Goal: Task Accomplishment & Management: Complete application form

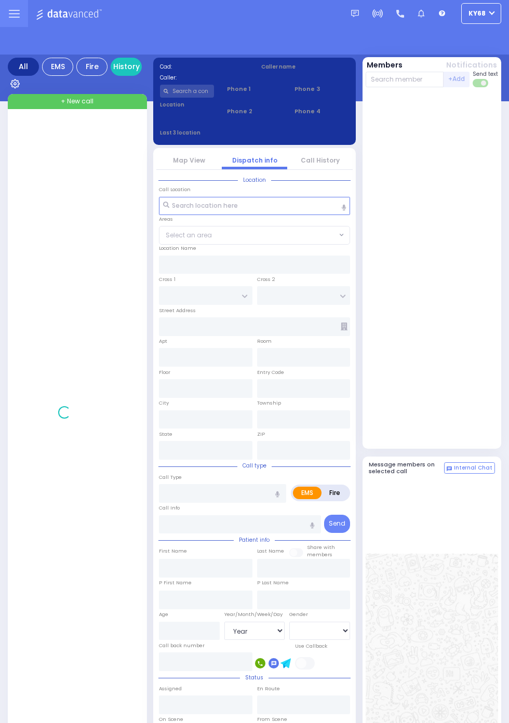
select select "Year"
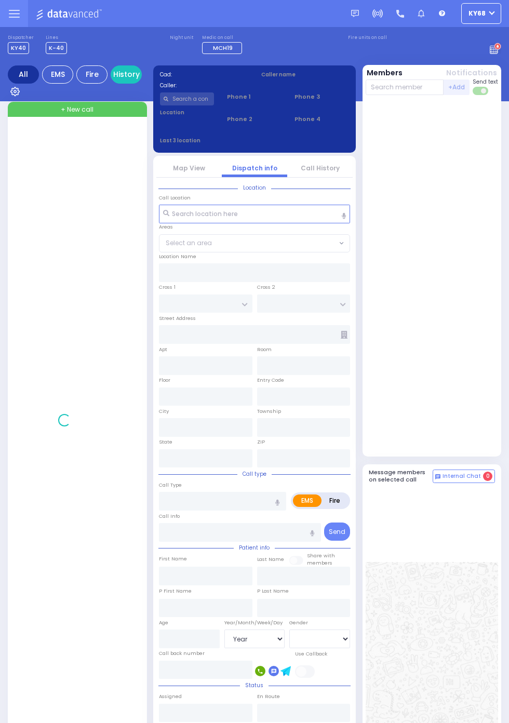
select select "Year"
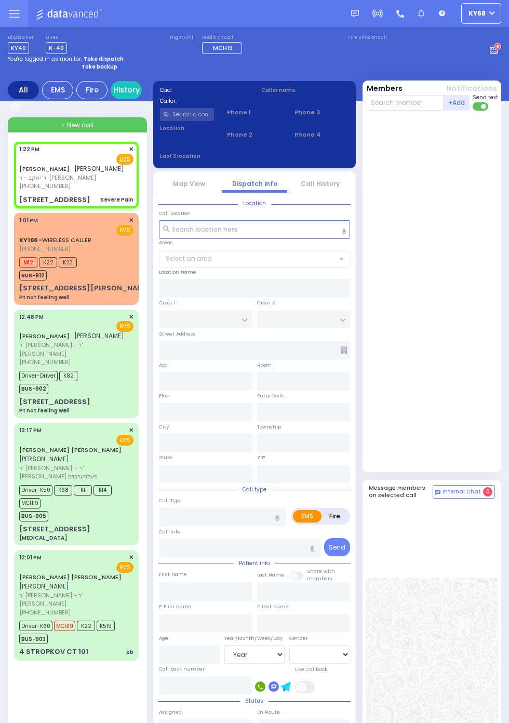
select select
type input "Severe Pain"
radio input "true"
type input "YITZCHOK"
type input "MITTELMAN"
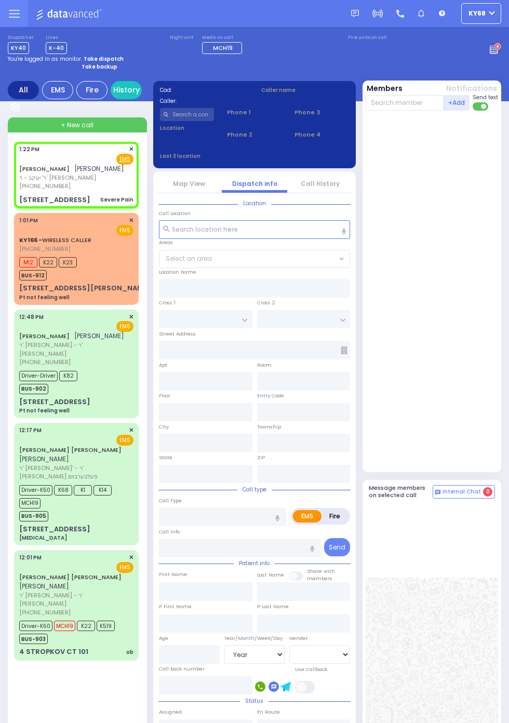
select select
type input "13:22"
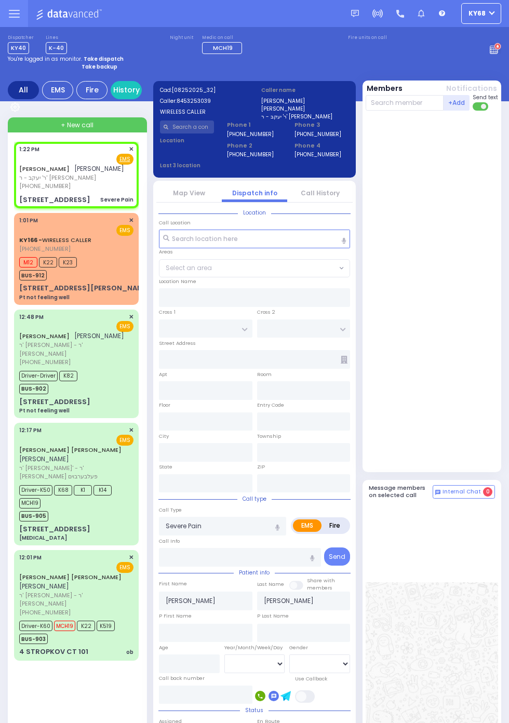
select select
radio input "true"
select select
type input "BAKERTOWN RD"
type input "VAYOEL MOSHE COURT"
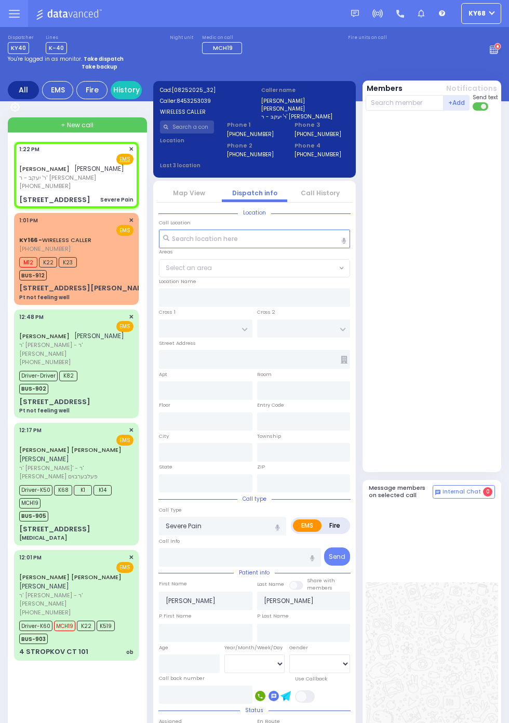
type input "[STREET_ADDRESS]"
type input "Monroe"
type input "[US_STATE]"
type input "10950"
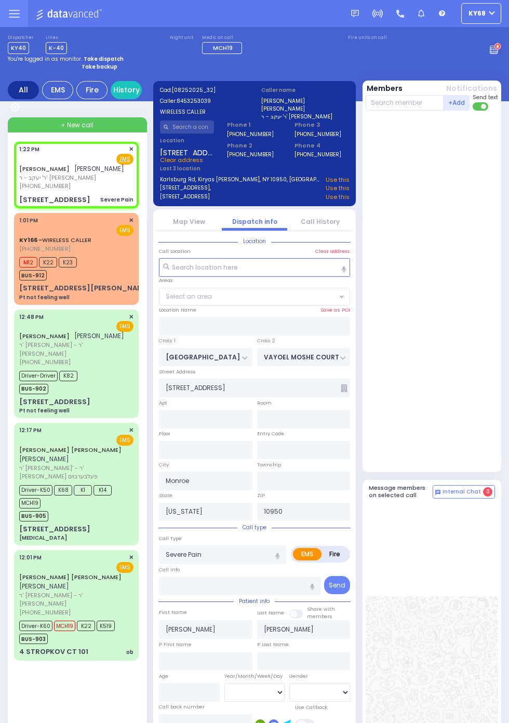
select select "SECTION 4"
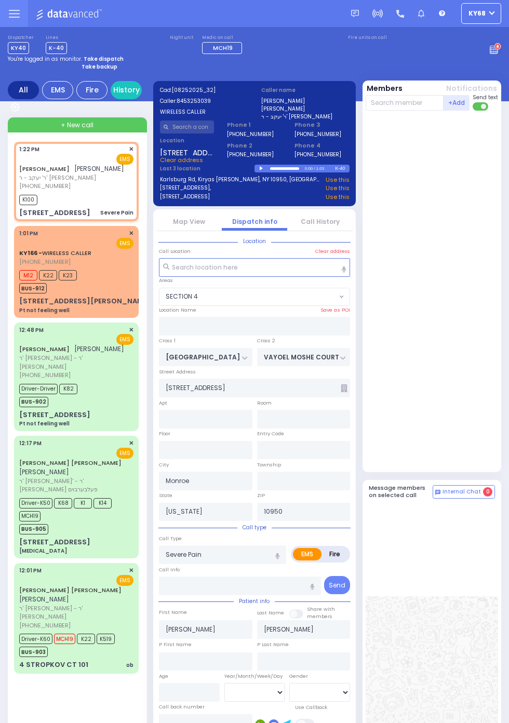
select select
radio input "true"
select select
type input "13:39"
select select "SECTION 4"
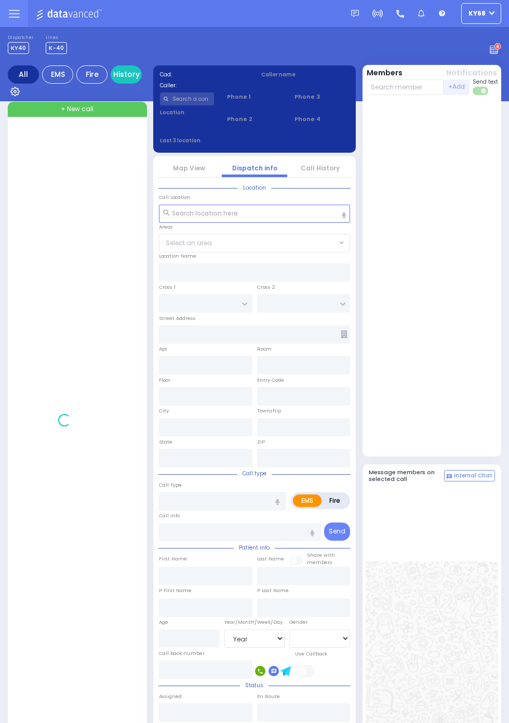
select select "Year"
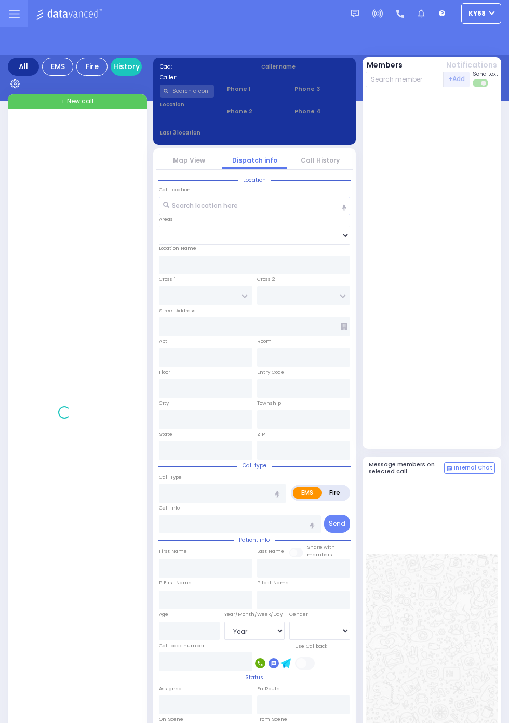
select select "Year"
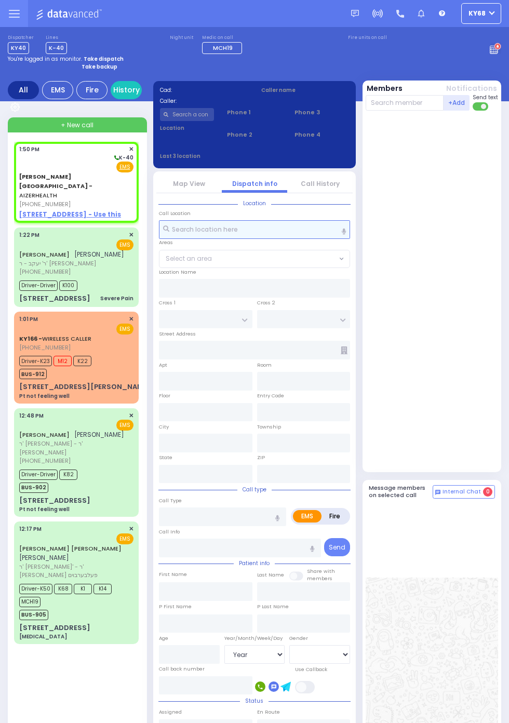
select select
radio input "true"
select select
type input "13:50"
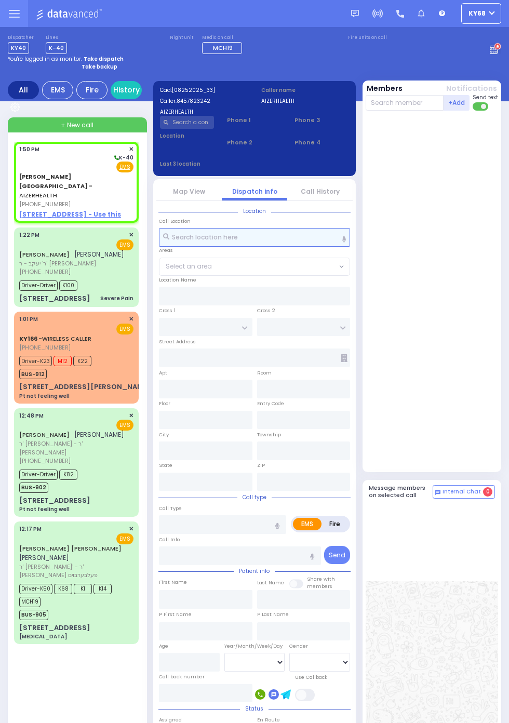
select select
radio input "true"
select select
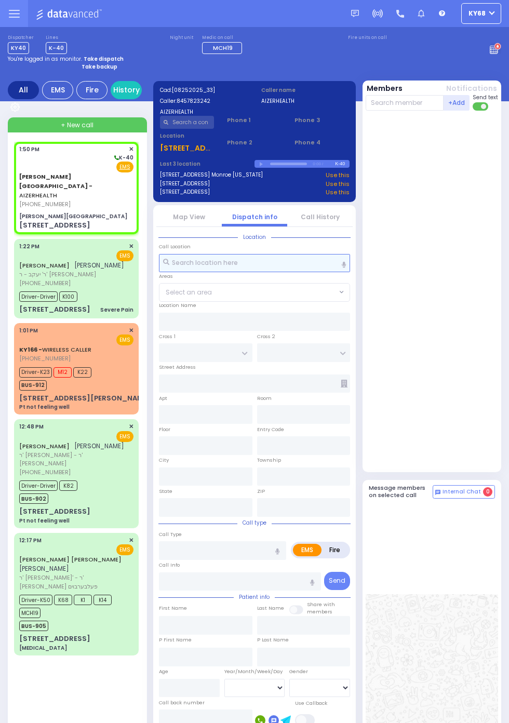
select select
radio input "true"
select select
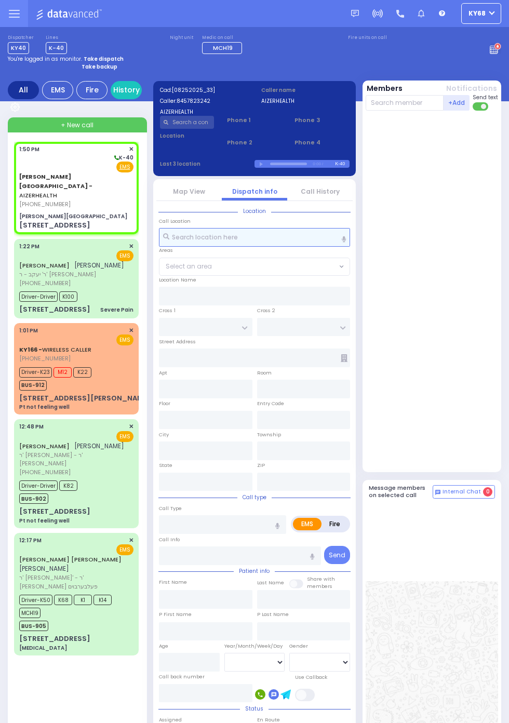
type input "[PERSON_NAME][GEOGRAPHIC_DATA]"
type input "[PERSON_NAME] DR"
type input "CARTER LN"
type input "[STREET_ADDRESS]"
type input "[PERSON_NAME]"
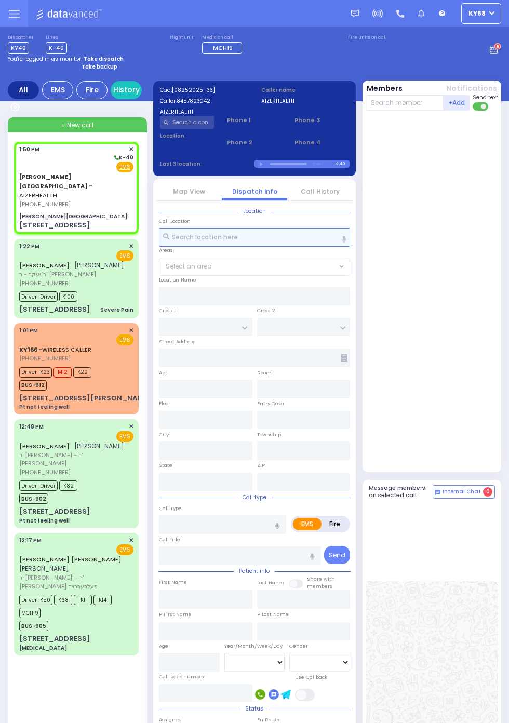
type input "[US_STATE]"
type input "10950"
select select "SECTION 2"
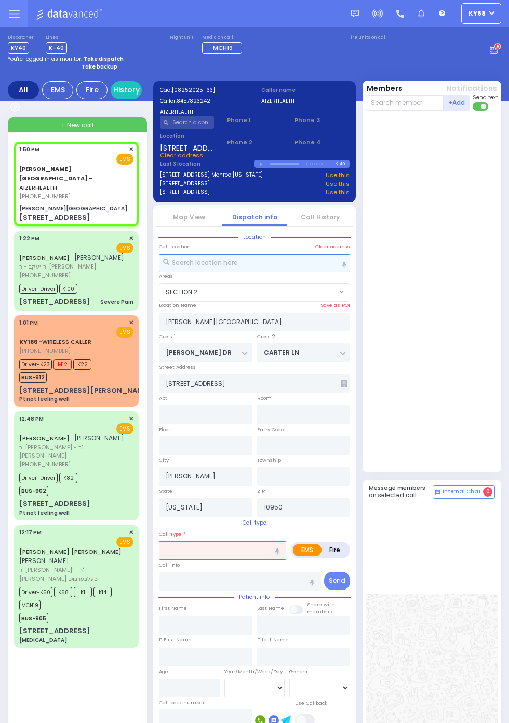
select select
radio input "true"
select select
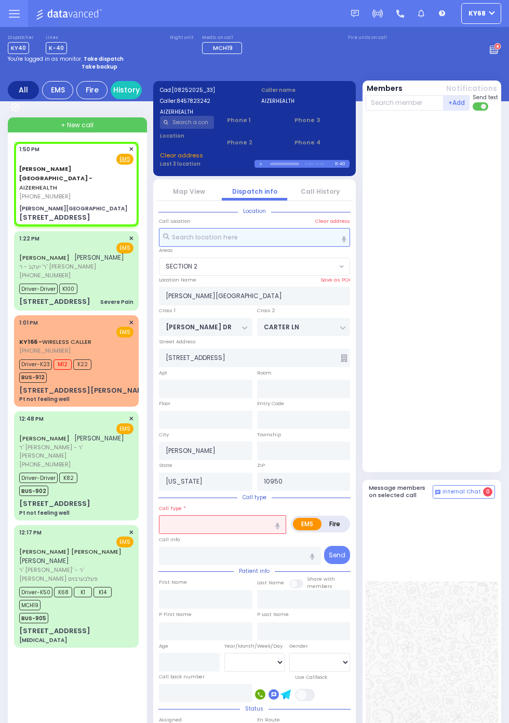
select select "SECTION 2"
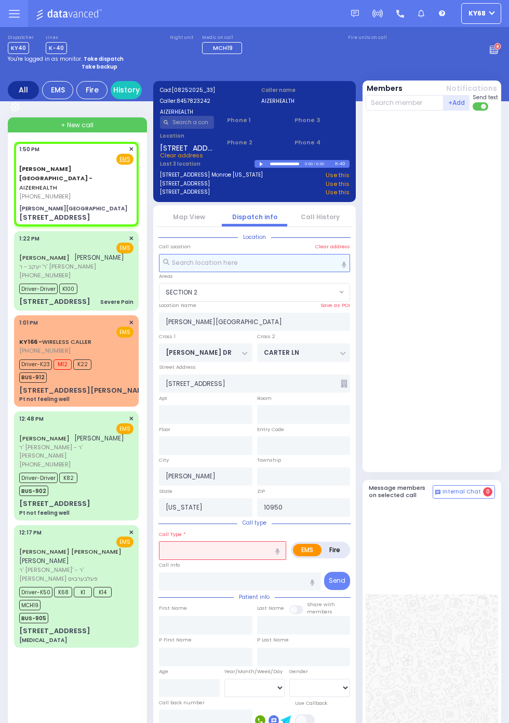
select select
radio input "true"
select select
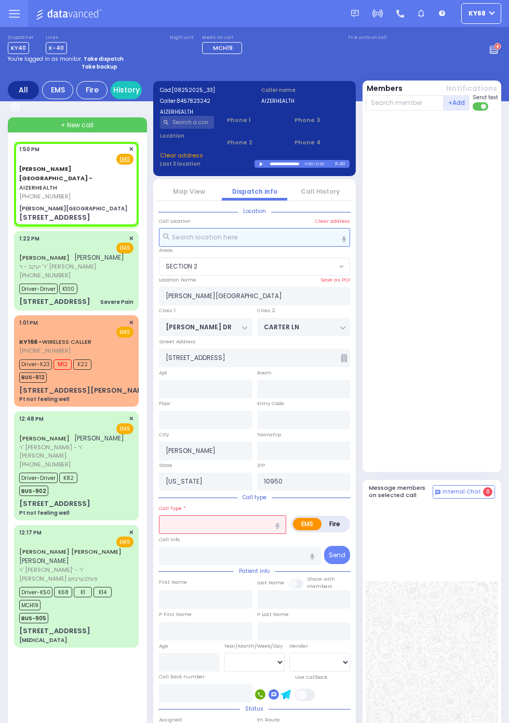
type input "15"
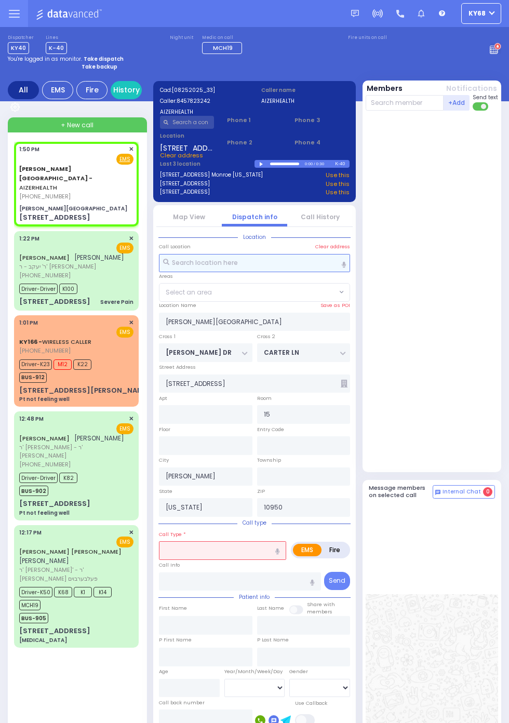
select select "SECTION 2"
select select
type input "resp"
radio input "true"
select select
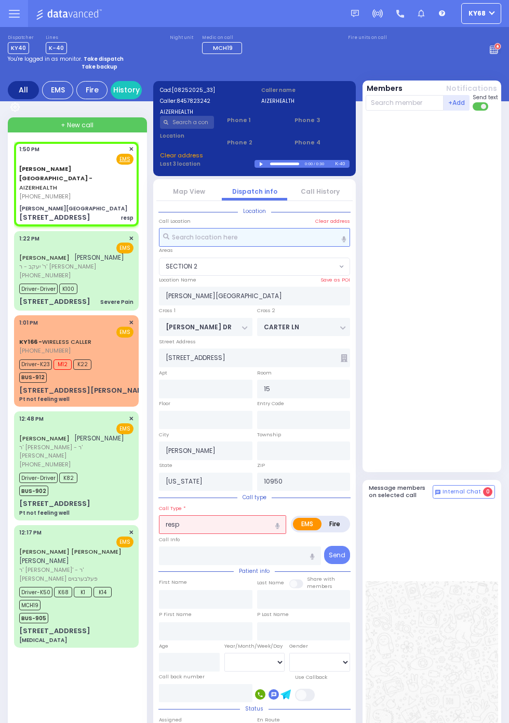
select select "SECTION 2"
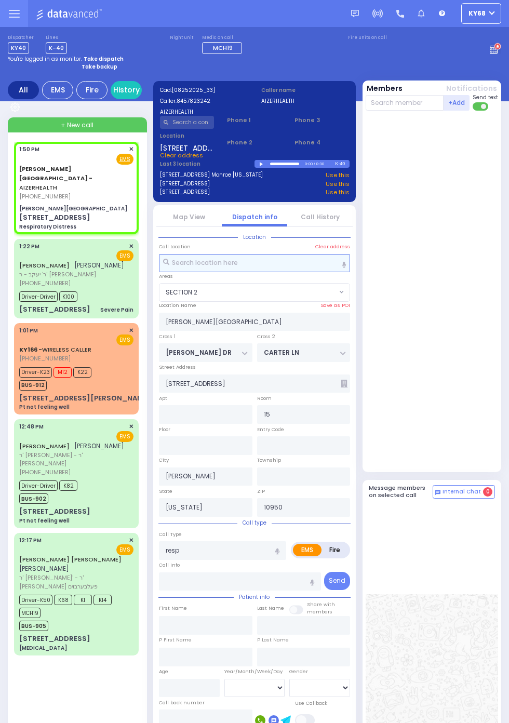
select select
type input "Respiratory Distress"
radio input "true"
select select
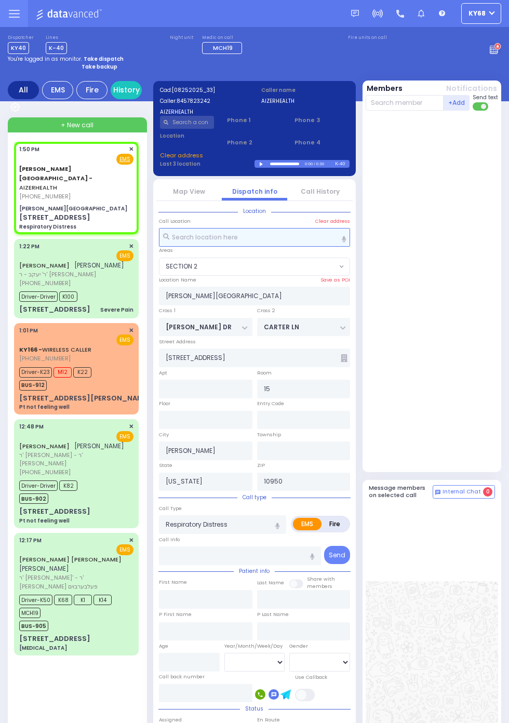
select select "SECTION 2"
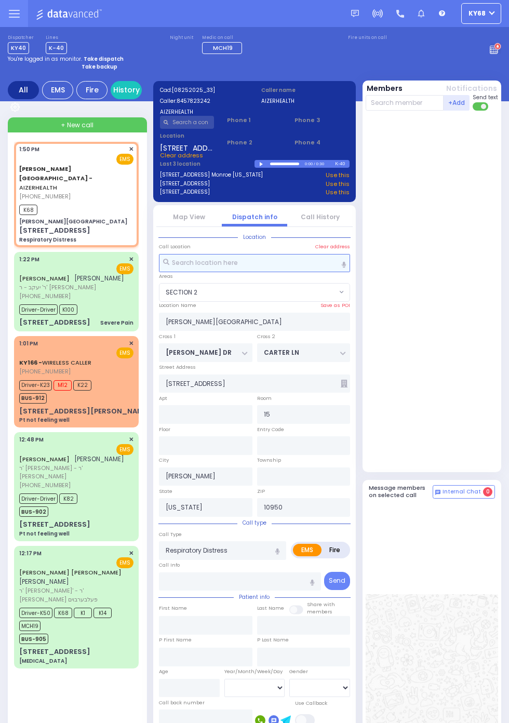
select select
radio input "true"
select select
type input "13:51"
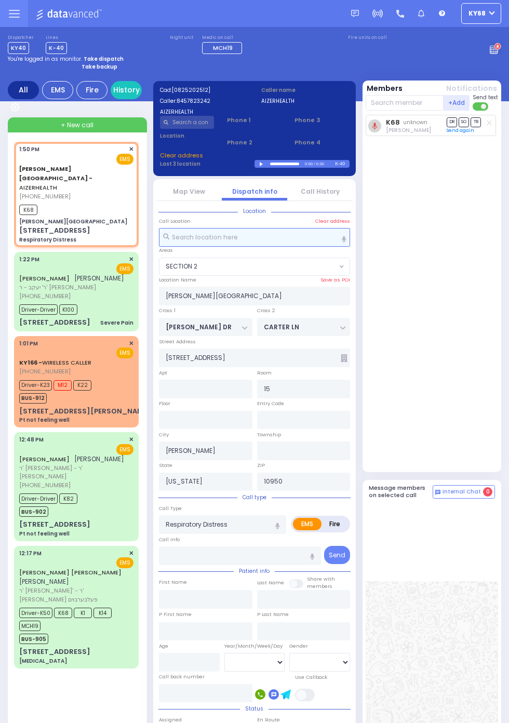
select select
radio input "true"
select select
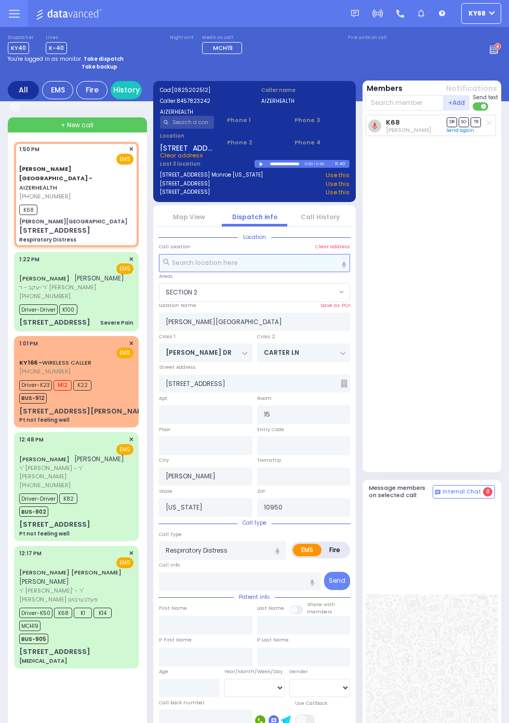
select select "SECTION 2"
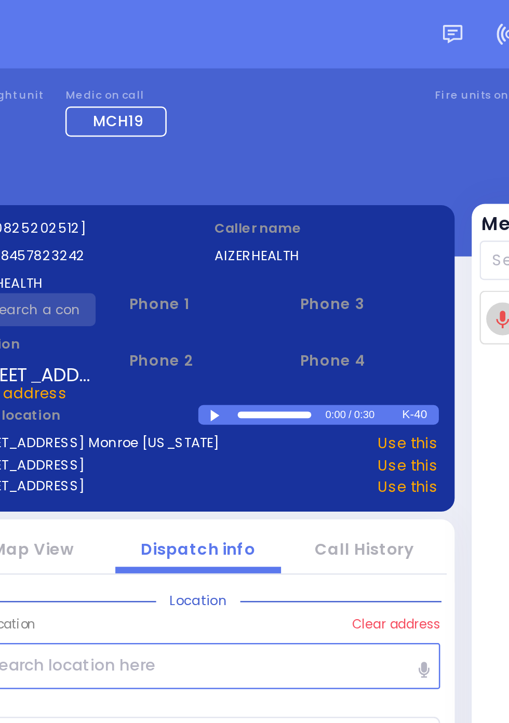
click at [265, 162] on div at bounding box center [263, 164] width 6 height 5
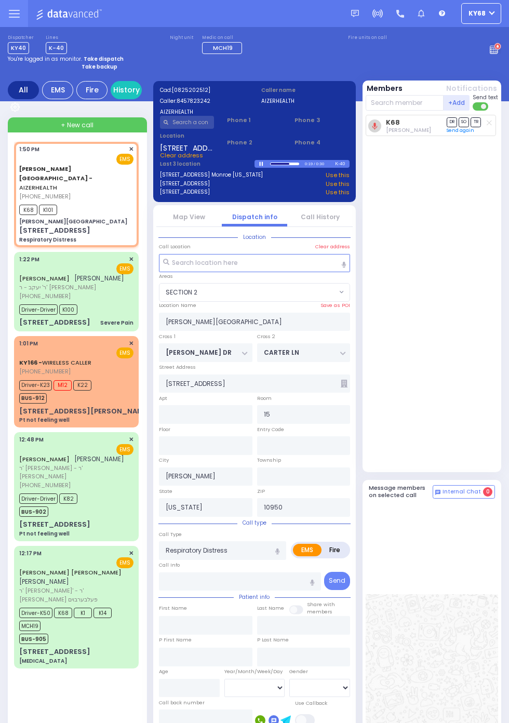
select select
radio input "true"
select select
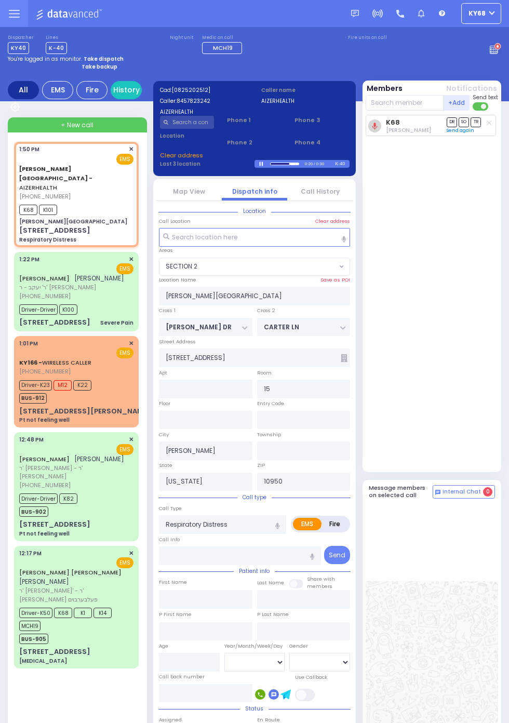
select select "SECTION 2"
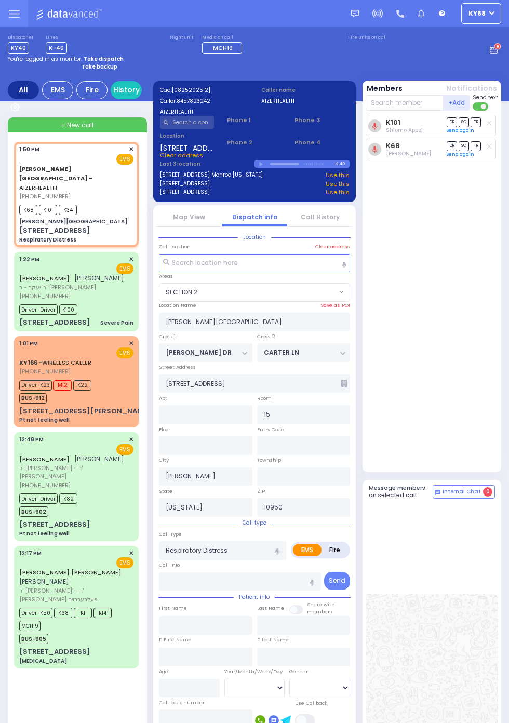
select select
radio input "true"
select select
select select "SECTION 2"
